Goal: Information Seeking & Learning: Learn about a topic

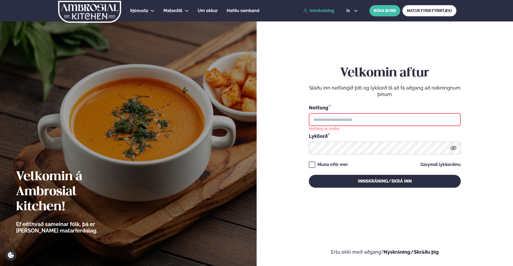
click at [321, 10] on link "Innskráning" at bounding box center [318, 10] width 31 height 5
click at [312, 12] on link "Innskráning" at bounding box center [318, 10] width 31 height 5
click at [363, 121] on input "text" at bounding box center [385, 119] width 152 height 13
click at [265, 91] on div "Velkomin aftur Sláðu inn netfangið þitt og lykilorð til að fá aðgang að reiknin…" at bounding box center [385, 133] width 257 height 266
click at [315, 10] on link "Innskráning" at bounding box center [318, 10] width 31 height 5
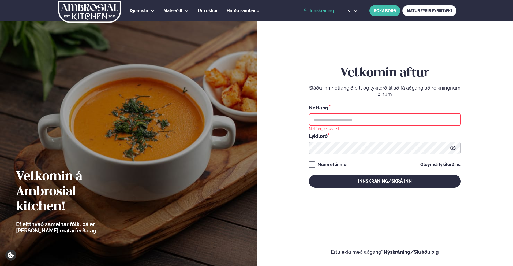
click at [328, 11] on link "Innskráning" at bounding box center [318, 10] width 31 height 5
click at [351, 119] on input "text" at bounding box center [385, 119] width 152 height 13
click at [206, 99] on img at bounding box center [128, 133] width 257 height 266
drag, startPoint x: 330, startPoint y: 121, endPoint x: 324, endPoint y: 120, distance: 5.4
click at [330, 121] on input "text" at bounding box center [385, 119] width 152 height 13
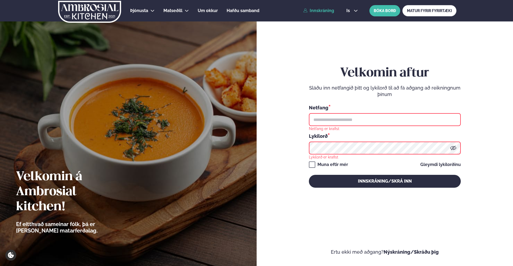
click at [266, 115] on div "Velkomin aftur Sláðu inn netfangið þitt og lykilorð til að fá aðgang að reiknin…" at bounding box center [385, 133] width 257 height 266
click at [371, 122] on input "text" at bounding box center [385, 119] width 152 height 13
click at [211, 11] on span "Um okkur" at bounding box center [208, 10] width 20 height 5
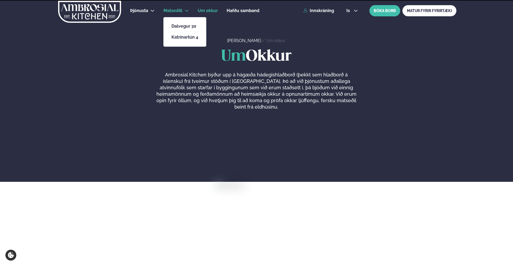
click at [169, 11] on span "Matseðill" at bounding box center [172, 10] width 19 height 5
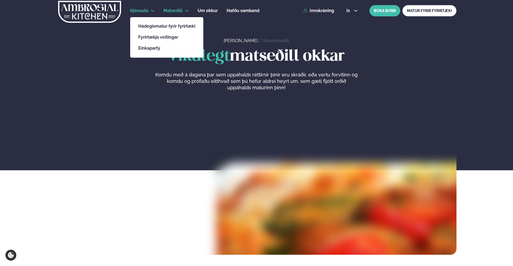
click at [145, 6] on li "Þjónusta Hádegismatur fyrir fyrirtæki Fyrirtækja veitingar Einkapartý" at bounding box center [142, 10] width 24 height 13
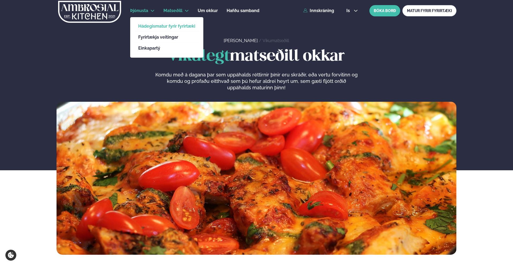
click at [163, 26] on link "Hádegismatur fyrir fyrirtæki" at bounding box center [166, 26] width 57 height 4
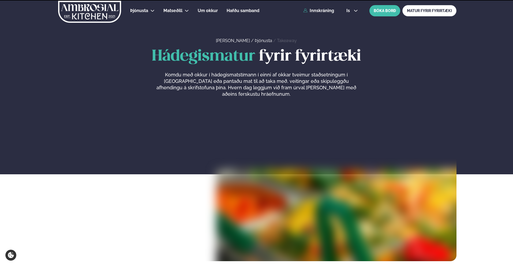
drag, startPoint x: 311, startPoint y: 101, endPoint x: 303, endPoint y: 109, distance: 11.2
click at [311, 108] on div at bounding box center [257, 184] width 400 height 153
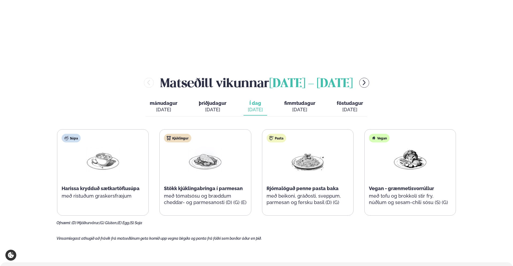
scroll to position [591, 0]
click at [290, 168] on div "Pasta Rjómalöguð penne pasta baka með beikoni, gráðosti, sveppum, parmesan og f…" at bounding box center [307, 173] width 91 height 86
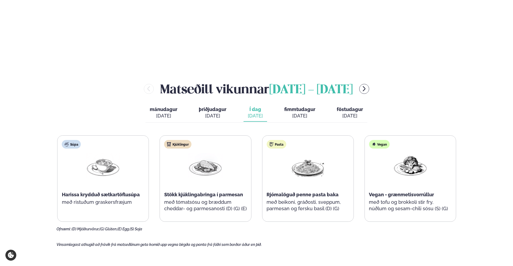
scroll to position [593, 0]
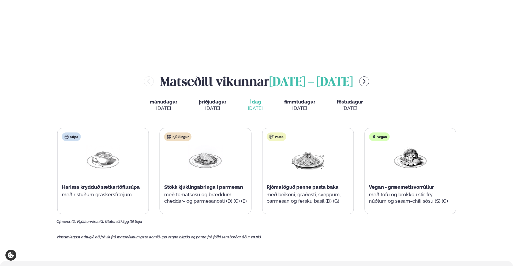
click at [396, 163] on div "Súpa Harissa krydduð sætkartöflusúpa með ristuðum graskersfræjum Kjúklingur Stö…" at bounding box center [256, 171] width 399 height 86
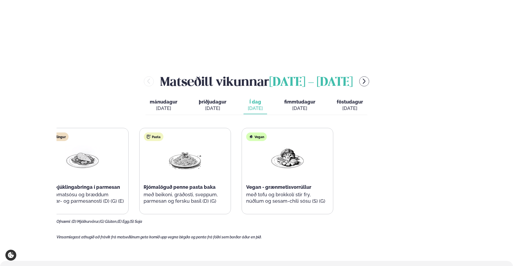
click at [74, 158] on div "Súpa Harissa krydduð sætkartöflusúpa með ristuðum graskersfræjum Kjúklingur Stö…" at bounding box center [133, 171] width 399 height 86
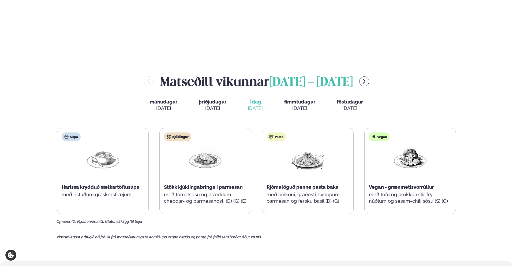
click at [309, 99] on span "fimmtudagur" at bounding box center [299, 102] width 31 height 6
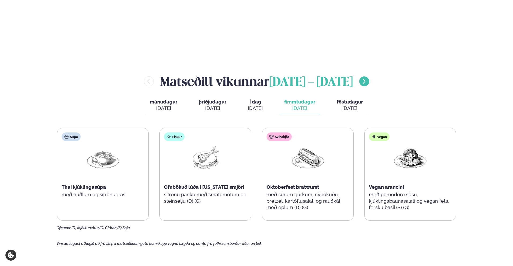
drag, startPoint x: 381, startPoint y: 66, endPoint x: 378, endPoint y: 64, distance: 3.2
click at [379, 73] on div "[PERSON_NAME] [DATE] - [DATE]" at bounding box center [257, 81] width 400 height 17
click at [367, 78] on icon "menu-btn-right" at bounding box center [364, 81] width 6 height 6
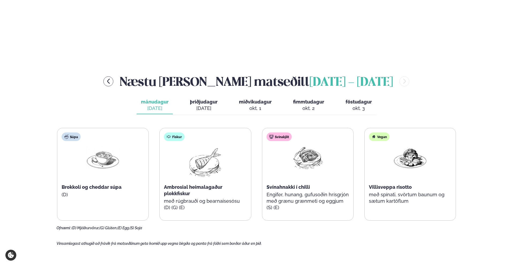
drag, startPoint x: 193, startPoint y: 99, endPoint x: 195, endPoint y: 98, distance: 3.0
click at [194, 99] on div "Næstu [PERSON_NAME] [DATE] - [DATE] [PERSON_NAME]. [DATE] þriðjudagur þri. [DAT…" at bounding box center [257, 152] width 400 height 158
click at [204, 96] on button "þriðjudagur þri. [DATE]" at bounding box center [204, 105] width 36 height 18
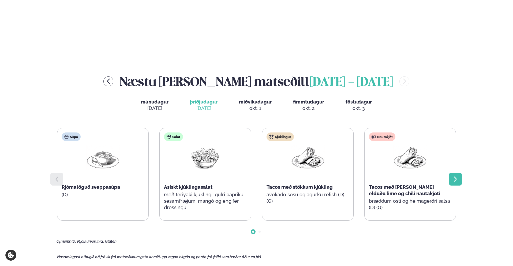
click at [457, 176] on icon at bounding box center [455, 179] width 6 height 6
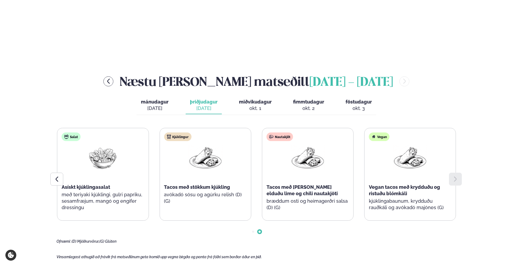
click at [457, 176] on icon at bounding box center [455, 179] width 6 height 6
click at [58, 173] on div at bounding box center [56, 179] width 13 height 13
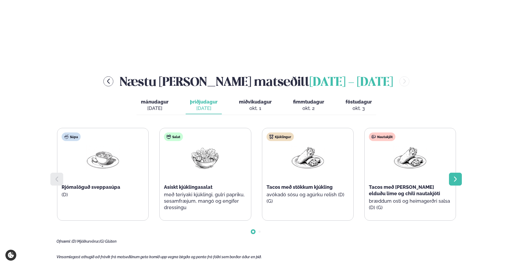
click at [454, 176] on icon at bounding box center [455, 179] width 6 height 6
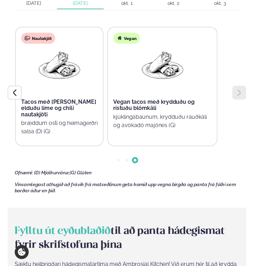
scroll to position [567, 0]
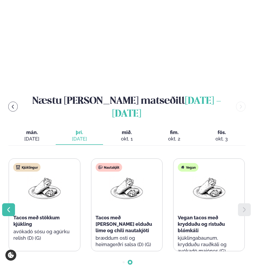
click at [7, 203] on div at bounding box center [8, 209] width 13 height 13
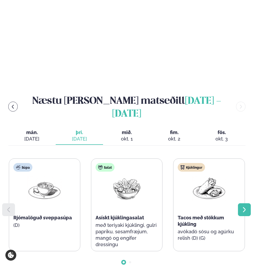
click at [249, 203] on div at bounding box center [244, 209] width 13 height 13
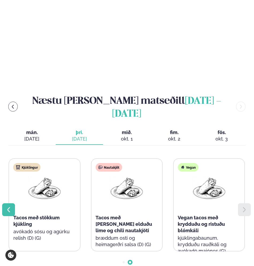
click at [8, 203] on div at bounding box center [8, 209] width 13 height 13
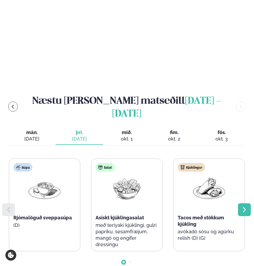
click at [250, 203] on div at bounding box center [244, 209] width 13 height 13
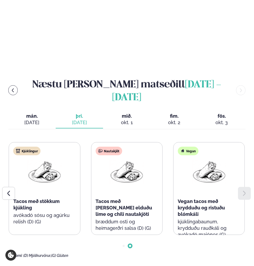
scroll to position [587, 0]
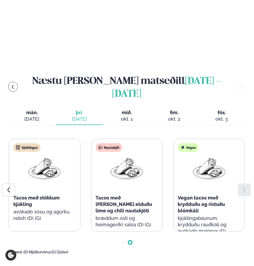
click at [59, 172] on div "Kjúklingur Tacos með stökkum kjúkling avókadó sósu og agúrku relish (D) (G)" at bounding box center [44, 185] width 71 height 92
click at [170, 107] on button "fimmtudagur fim. [DATE]" at bounding box center [174, 116] width 47 height 18
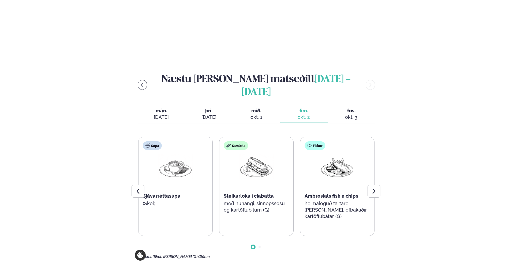
scroll to position [589, 0]
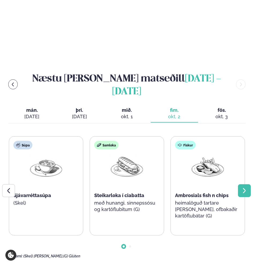
click at [244, 187] on icon at bounding box center [244, 190] width 6 height 6
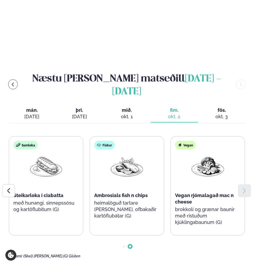
click at [84, 151] on div "Súpa Sjávarréttasúpa (Skel) Samloka Steikarloka í ciabatta með hunangi, sinneps…" at bounding box center [46, 185] width 236 height 99
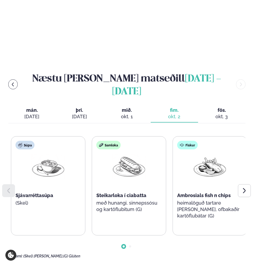
click at [217, 136] on div "Súpa Sjávarréttasúpa (Skel) Samloka Steikarloka í ciabatta með hunangi, sinneps…" at bounding box center [129, 185] width 236 height 99
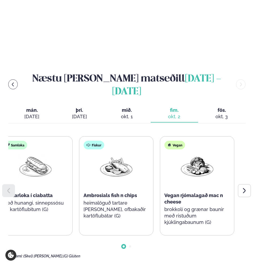
click at [0, 170] on html "About cookies on this site We use cookies to collect and analyse information on…" at bounding box center [127, 111] width 254 height 1400
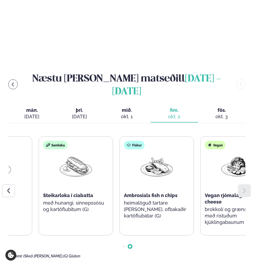
click at [174, 154] on img at bounding box center [157, 166] width 34 height 25
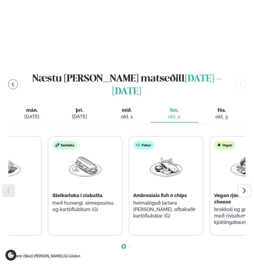
click at [129, 146] on div "Fiskur Ambrosials fish n chips heimalöguð tartare [PERSON_NAME], ofbakaðir kart…" at bounding box center [166, 182] width 74 height 92
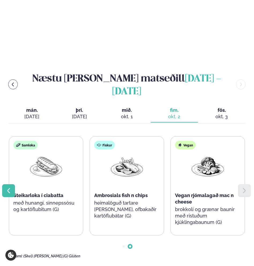
click at [4, 184] on div at bounding box center [8, 190] width 13 height 13
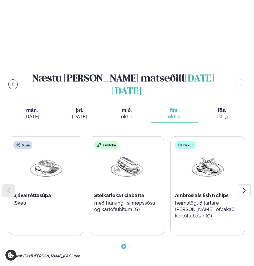
click at [251, 184] on div at bounding box center [244, 190] width 13 height 13
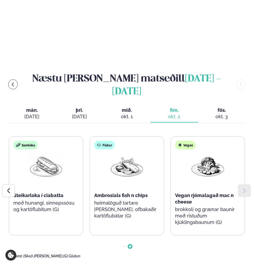
click at [18, 172] on div "Samloka Steikarloka í ciabatta með hunangi, sinnepssósu og kartöflubitum (G)" at bounding box center [46, 179] width 74 height 86
click at [15, 171] on div "Samloka Steikarloka í ciabatta með hunangi, sinnepssósu og kartöflubitum (G)" at bounding box center [46, 179] width 74 height 86
click at [79, 192] on div "Steikarloka í ciabatta" at bounding box center [45, 195] width 65 height 6
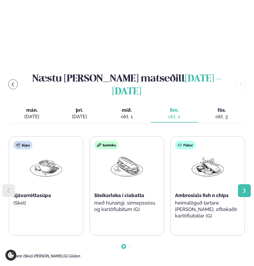
click at [246, 187] on icon at bounding box center [244, 190] width 6 height 6
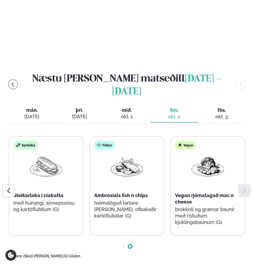
click at [75, 113] on div "[DATE]" at bounding box center [79, 116] width 39 height 6
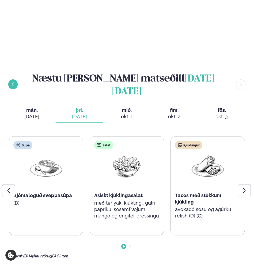
click at [14, 82] on icon "menu-btn-left" at bounding box center [12, 84] width 5 height 5
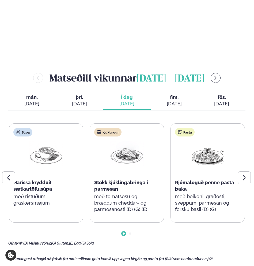
click at [164, 94] on span "fim." at bounding box center [174, 97] width 39 height 6
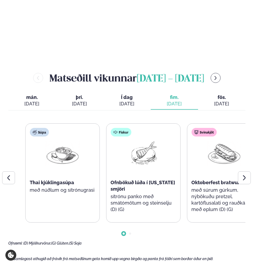
click at [211, 179] on div "Svínakjöt Oktoberfest bratwurst með súrum gúrkum, nýbökuðu pretzel, kartöflusal…" at bounding box center [224, 173] width 74 height 99
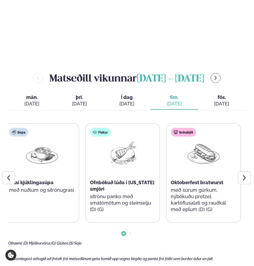
click at [14, 170] on div "Súpa Thai kjúklingasúpa með núðlum og sítrónugrasi Fiskur Ofnbökuð lúða í [US_S…" at bounding box center [123, 172] width 236 height 99
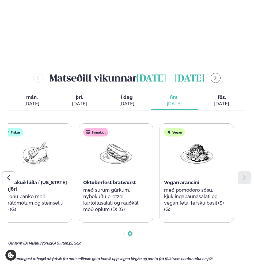
click at [83, 187] on p "með súrum gúrkum, nýbökuðu pretzel, kartöflusalati og rauðkál með eplum (D) (G)" at bounding box center [115, 200] width 65 height 26
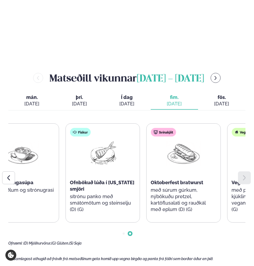
click at [198, 163] on div "Súpa Thai kjúklingasúpa með núðlum og sítrónugrasi Fiskur Ofnbökuð lúða í [US_S…" at bounding box center [102, 172] width 236 height 99
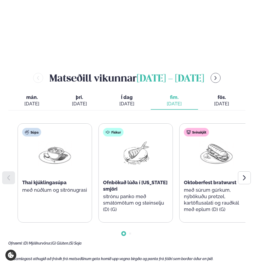
click at [116, 180] on div "Fiskur Ofnbökuð lúða í [US_STATE] smjöri sítrónu panko með smátómötum og steins…" at bounding box center [136, 173] width 74 height 99
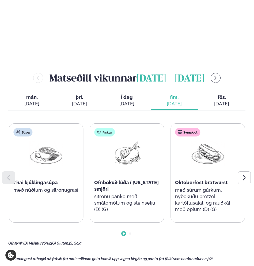
click at [120, 192] on div "Fiskur Ofnbökuð lúða í [US_STATE] smjöri sítrónu panko með smátómötum og steins…" at bounding box center [127, 173] width 74 height 99
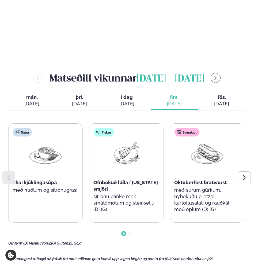
click at [108, 193] on p "sítrónu panko með smátómötum og steinselju (D) (G)" at bounding box center [126, 202] width 65 height 19
click at [97, 167] on div "Fiskur Ofnbökuð lúða í [US_STATE] smjöri sítrónu panko með smátómötum og steins…" at bounding box center [126, 173] width 74 height 99
click at [97, 180] on span "Ofnbökuð lúða í [US_STATE] smjöri" at bounding box center [125, 186] width 65 height 12
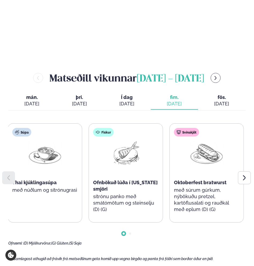
click at [99, 180] on span "Ofnbökuð lúða í [US_STATE] smjöri" at bounding box center [125, 186] width 65 height 12
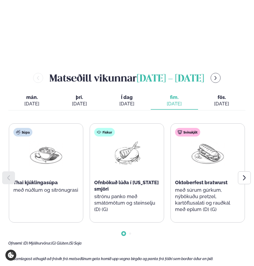
click at [98, 180] on span "Ofnbökuð lúða í [US_STATE] smjöri" at bounding box center [126, 186] width 65 height 12
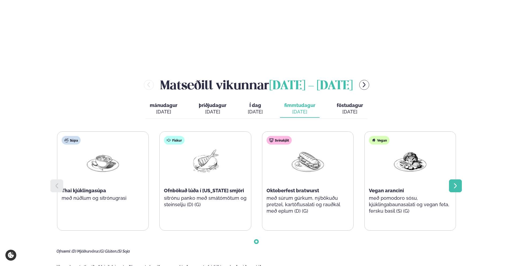
click at [459, 179] on div at bounding box center [455, 185] width 13 height 13
click at [370, 76] on div "[PERSON_NAME] [DATE] - [DATE]" at bounding box center [257, 84] width 400 height 17
click at [369, 80] on button "menu-btn-right" at bounding box center [364, 85] width 10 height 10
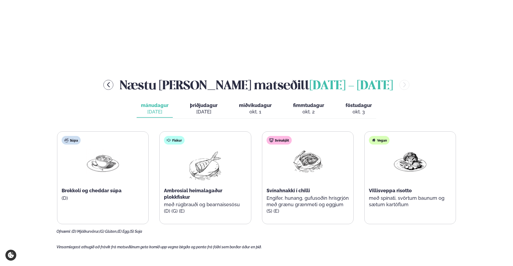
click at [287, 195] on p "Engifer, hunang, gufusoðin hrísgrjón með grænu grænmeti og eggjum (S) (E)" at bounding box center [308, 204] width 83 height 19
click at [286, 187] on div "Svínahnakki í chilli" at bounding box center [308, 190] width 83 height 6
click at [286, 188] on span "Svínahnakki í chilli" at bounding box center [288, 191] width 43 height 6
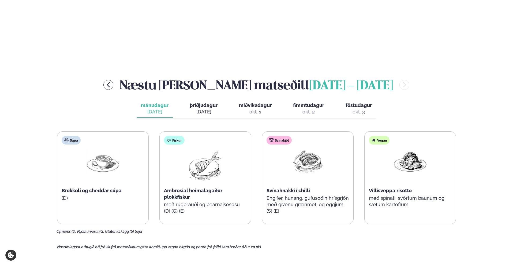
click at [286, 188] on span "Svínahnakki í chilli" at bounding box center [288, 191] width 43 height 6
click at [285, 188] on span "Svínahnakki í chilli" at bounding box center [288, 191] width 43 height 6
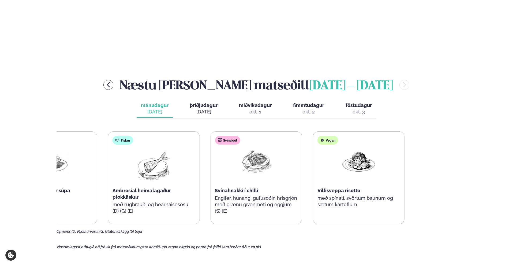
click at [99, 135] on div "Súpa Brokkolí og cheddar súpa (D) Fiskur Ambrosial heimalagaður plokkfiskur með…" at bounding box center [205, 177] width 399 height 93
